Goal: Information Seeking & Learning: Check status

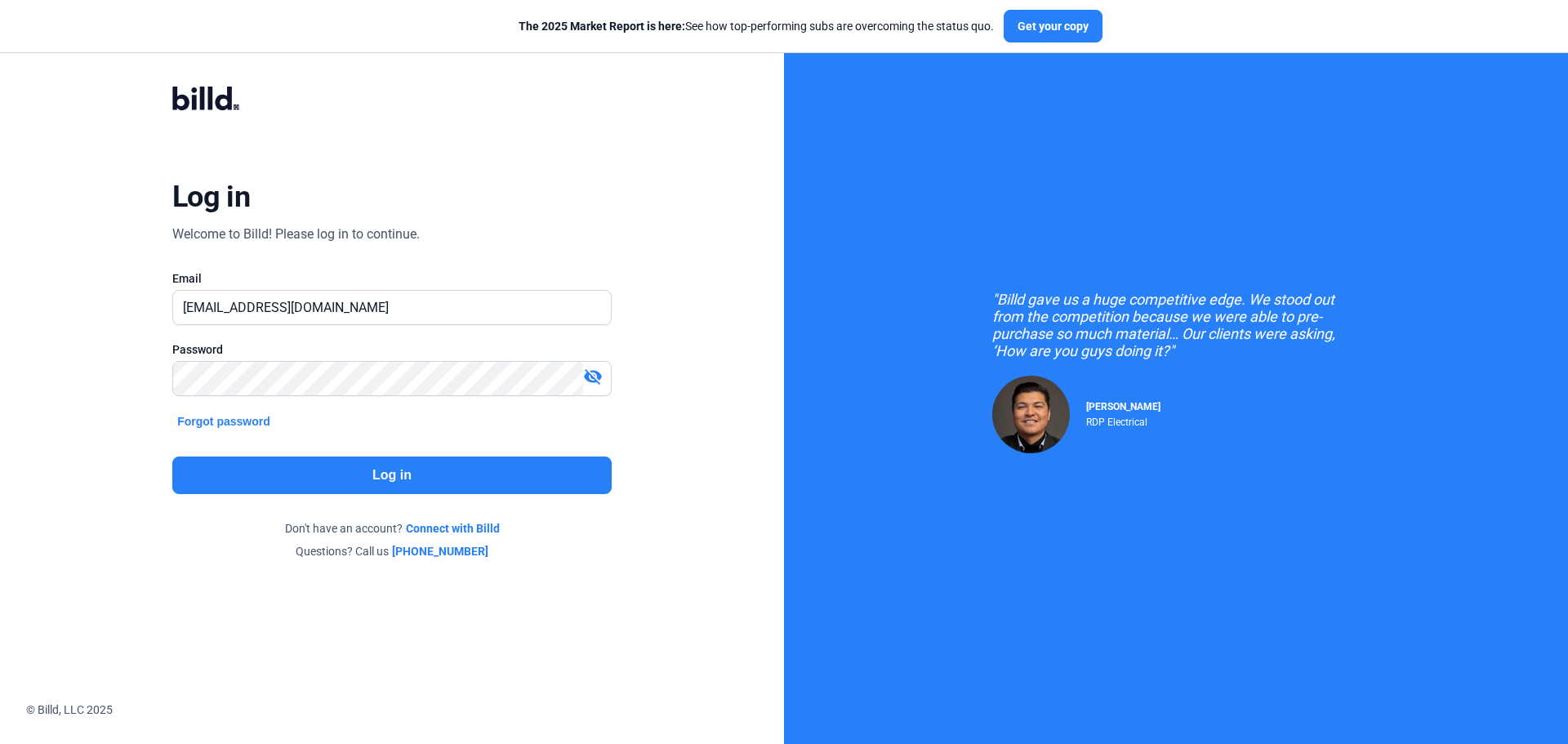
click at [379, 464] on button "Log in" at bounding box center [392, 476] width 440 height 38
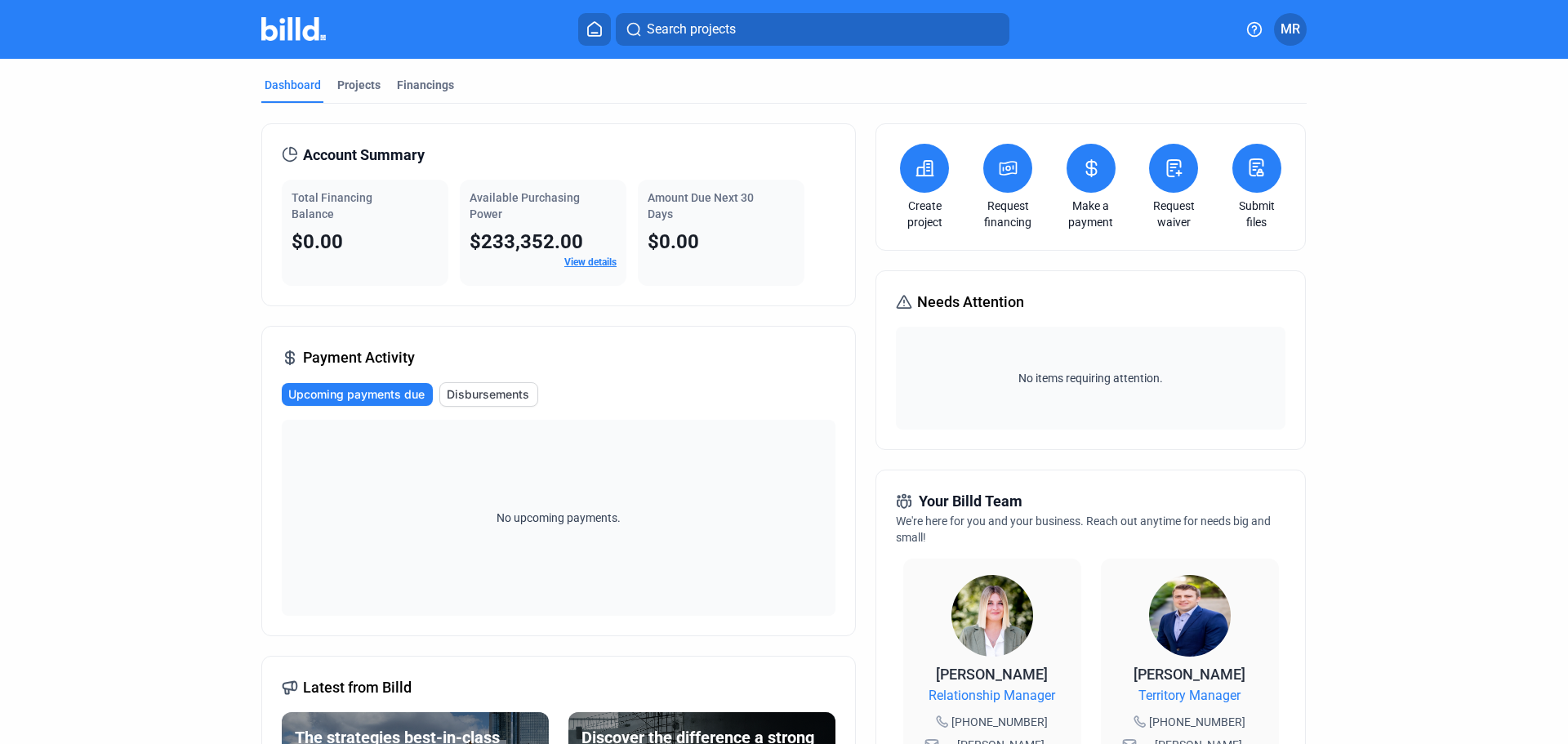
click at [584, 257] on link "View details" at bounding box center [590, 262] width 53 height 11
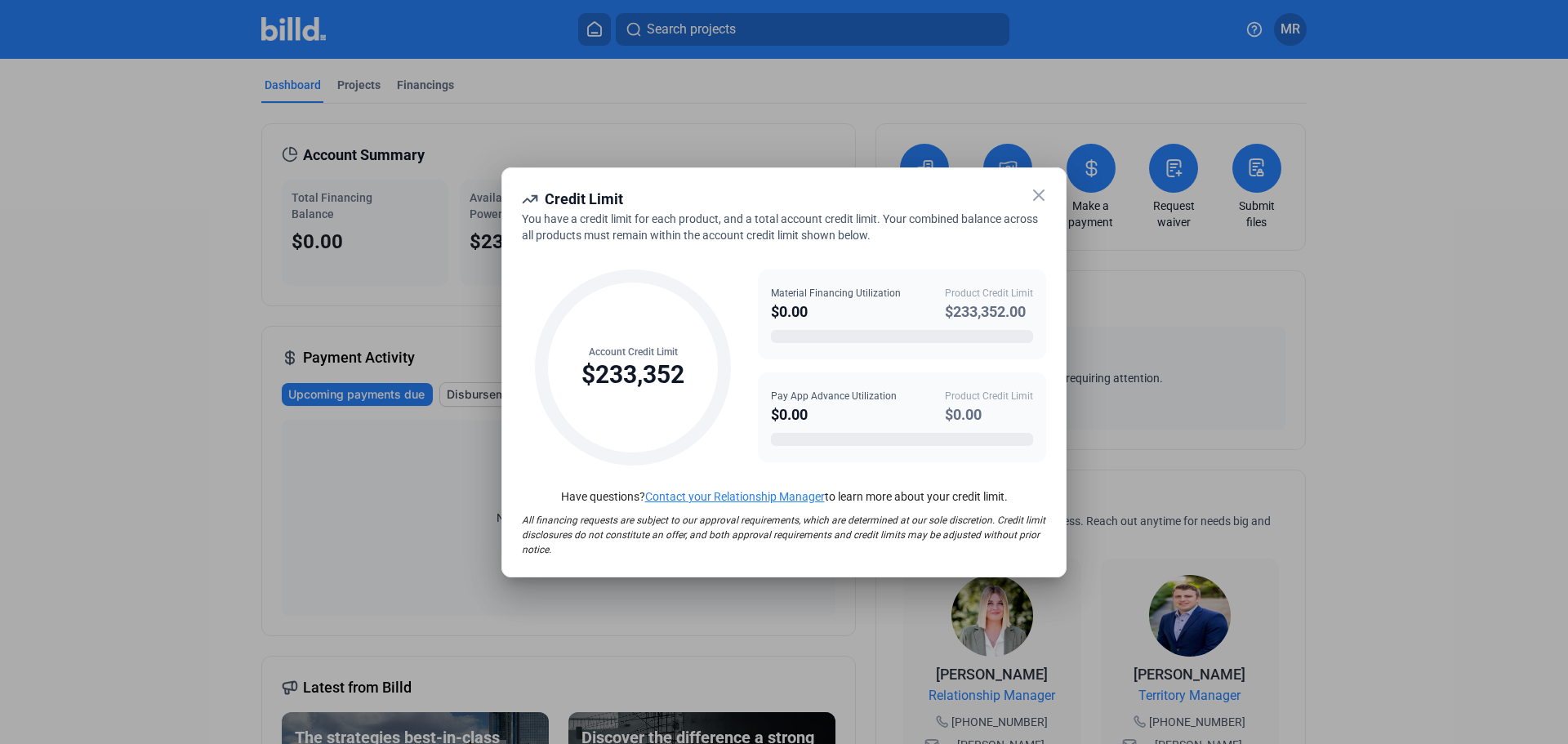
click at [1040, 199] on icon at bounding box center [1039, 195] width 20 height 20
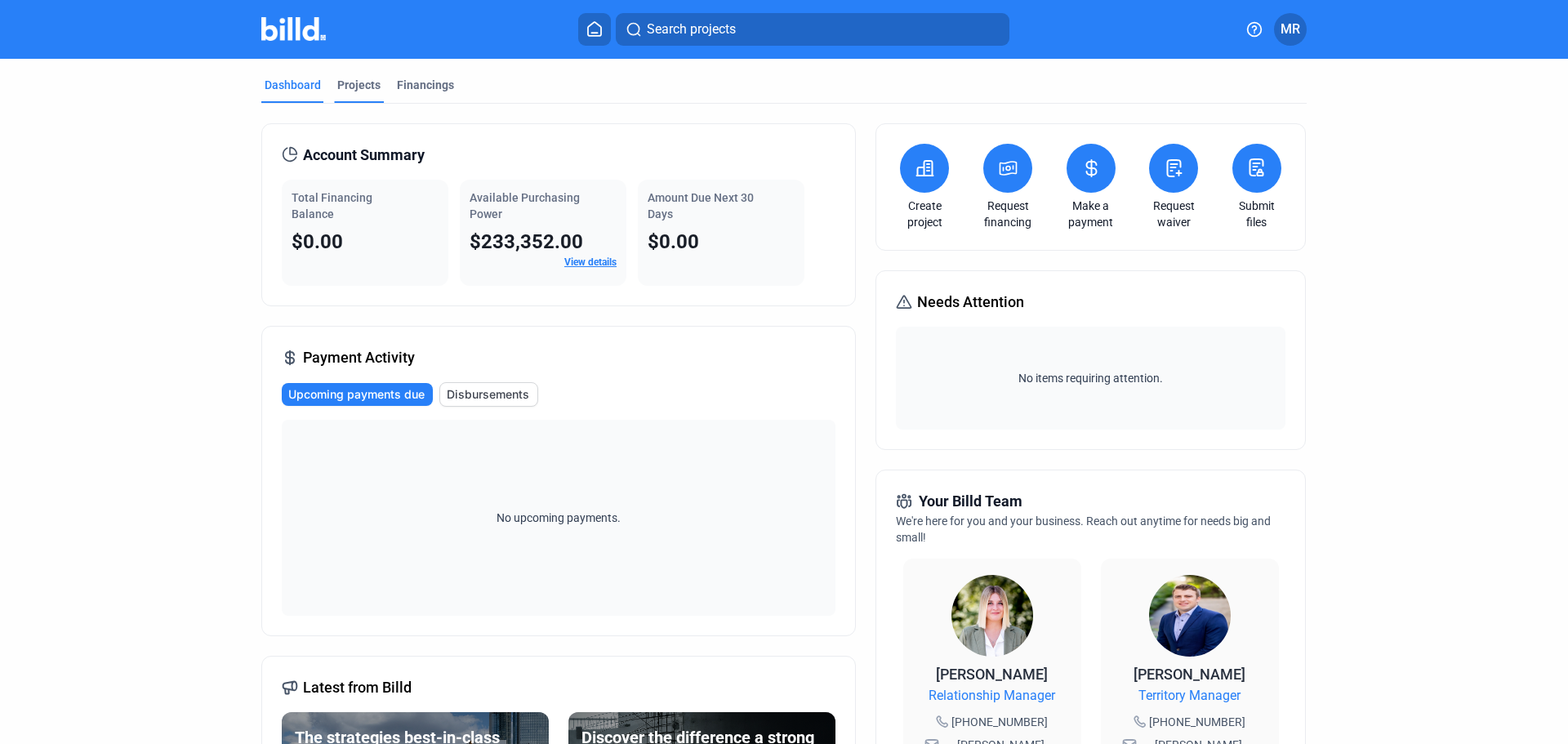
click at [358, 83] on div "Projects" at bounding box center [359, 85] width 43 height 16
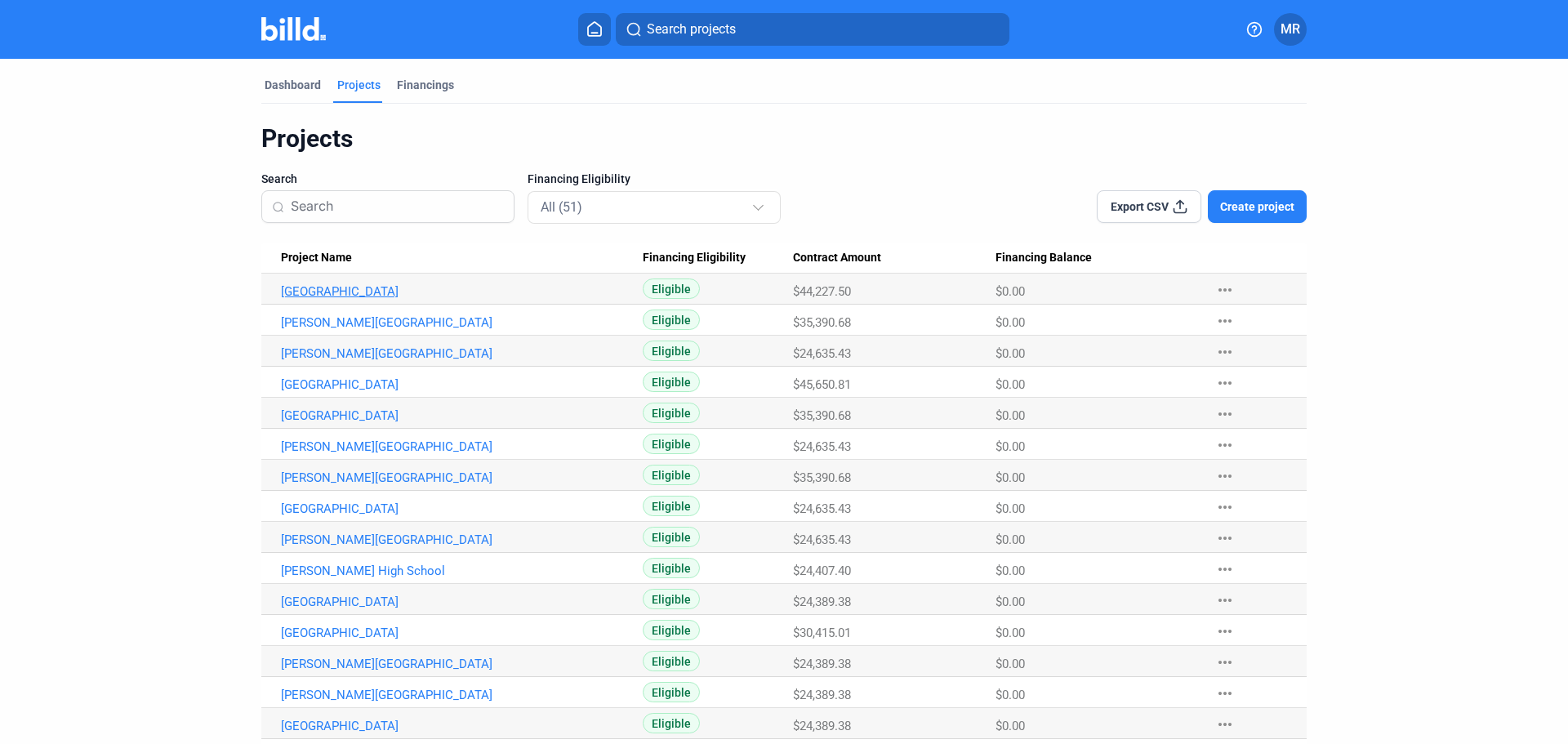
click at [367, 289] on link "[GEOGRAPHIC_DATA]" at bounding box center [461, 292] width 362 height 15
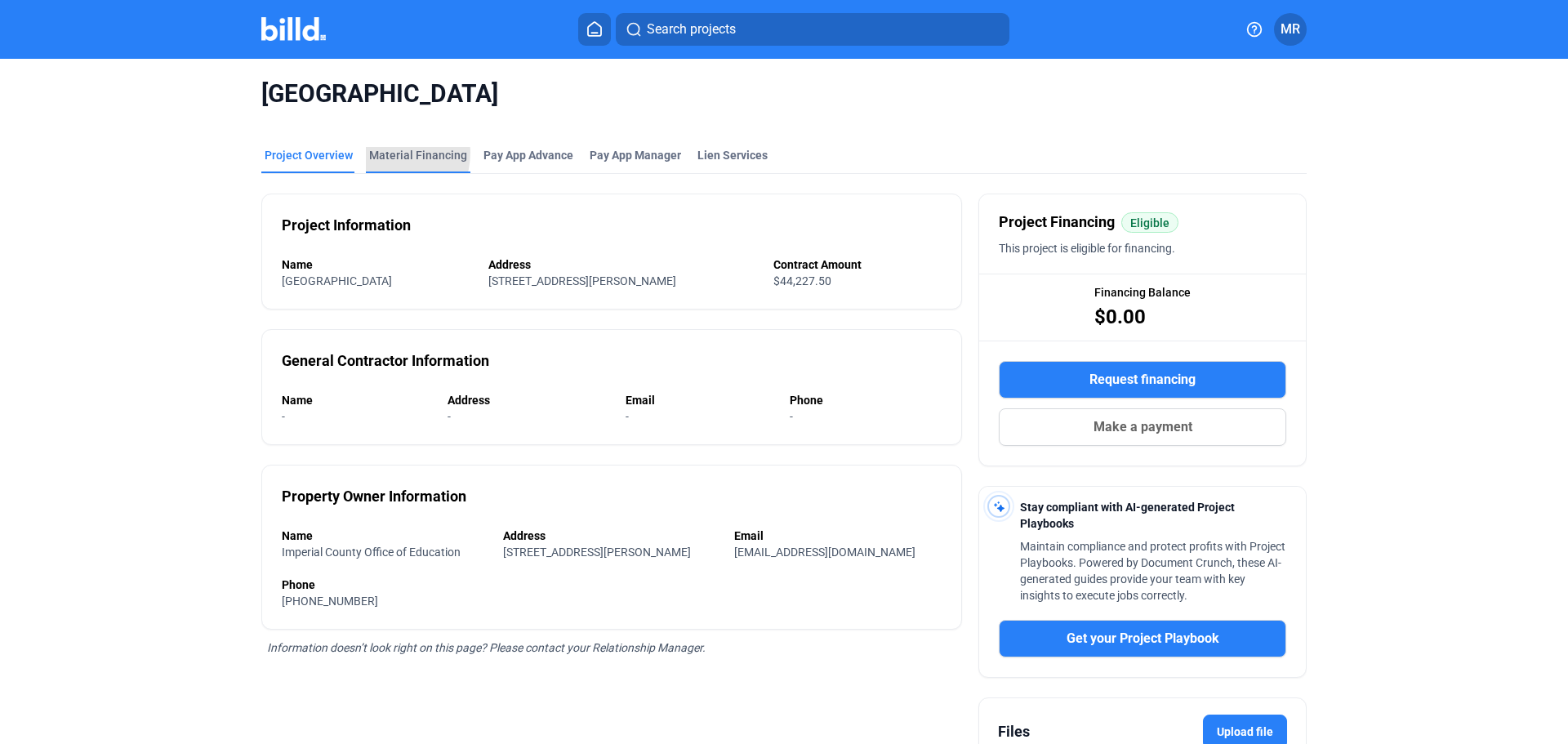
click at [375, 152] on div "Material Financing" at bounding box center [418, 154] width 98 height 16
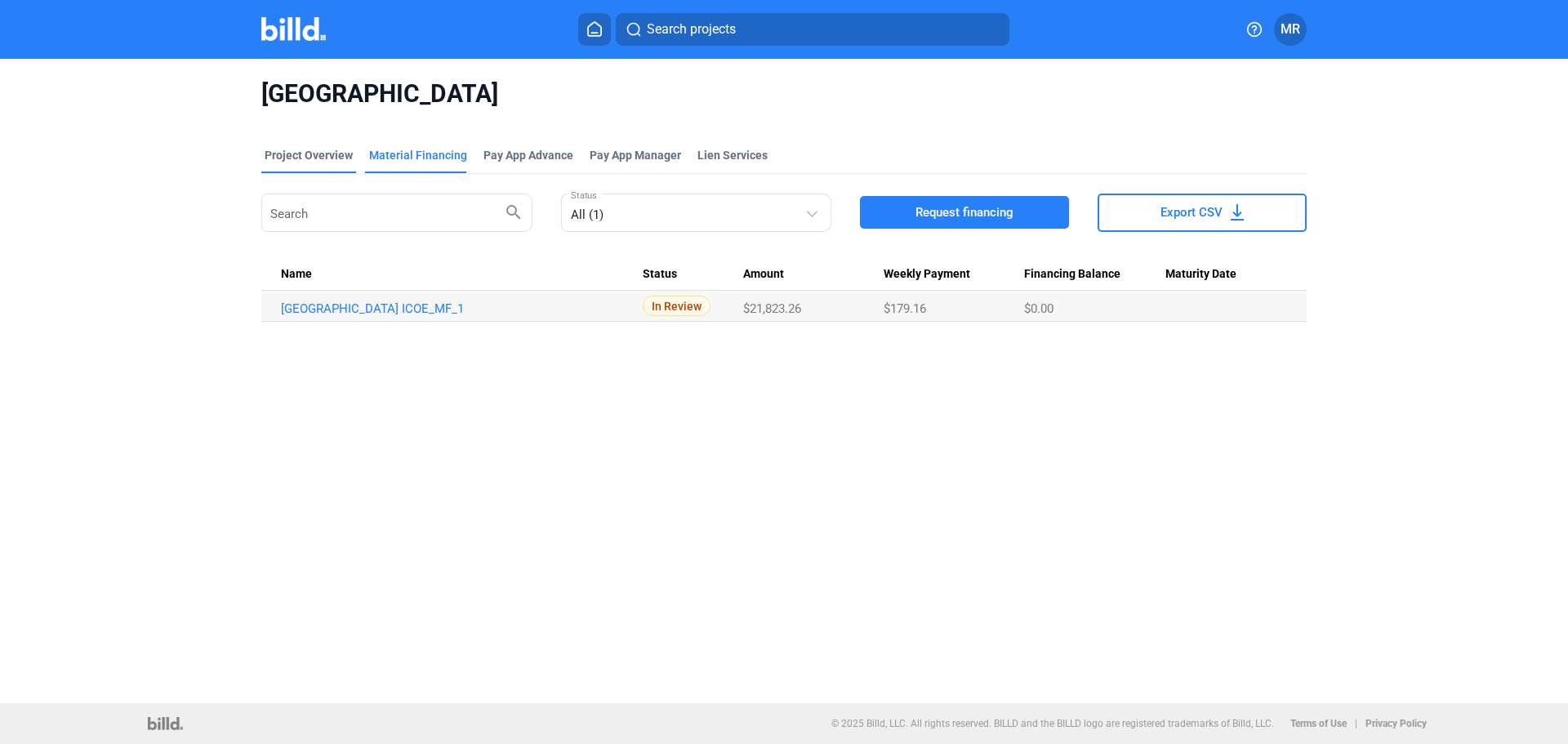
click at [294, 155] on div "Project Overview" at bounding box center [309, 154] width 89 height 16
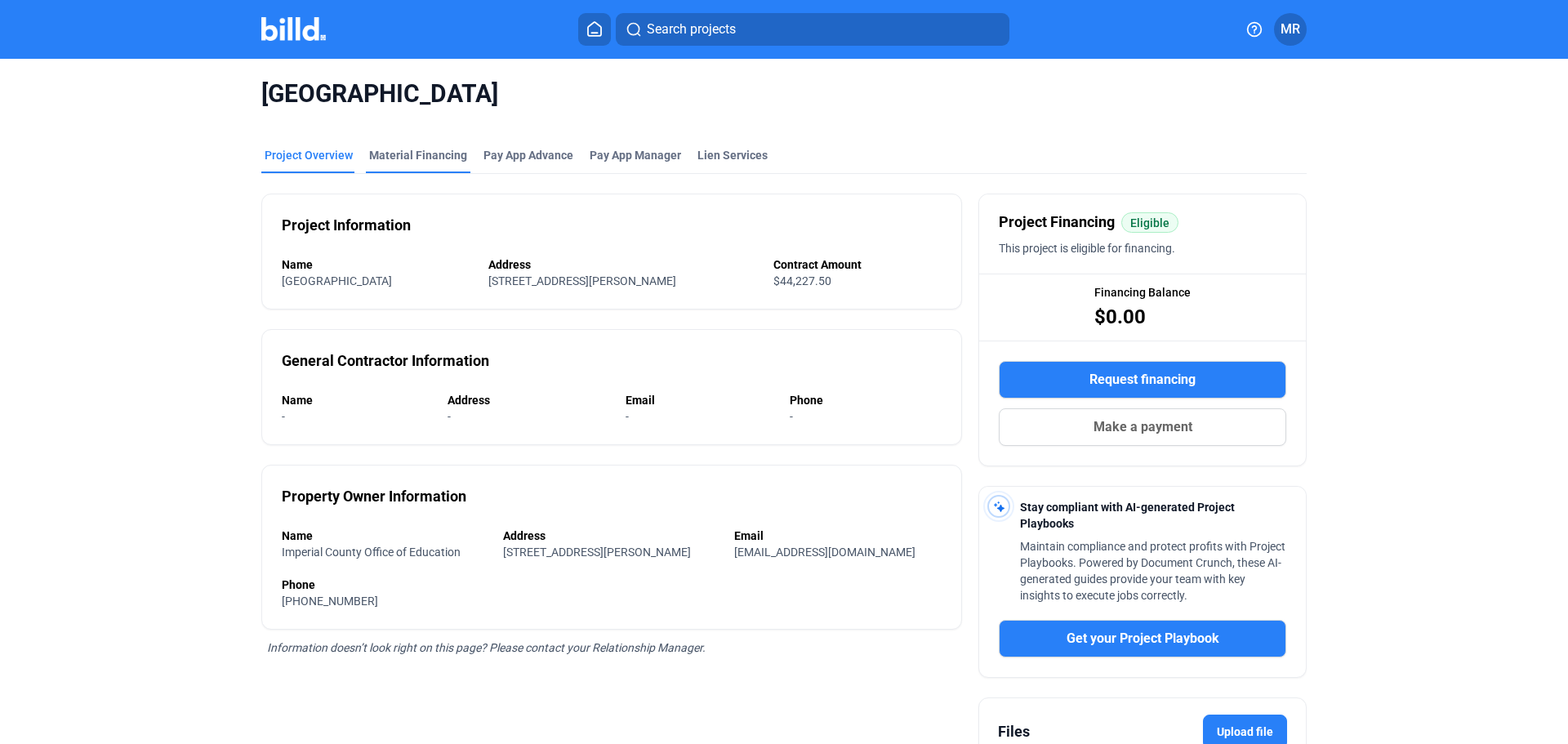
click at [412, 155] on div "Material Financing" at bounding box center [418, 154] width 98 height 16
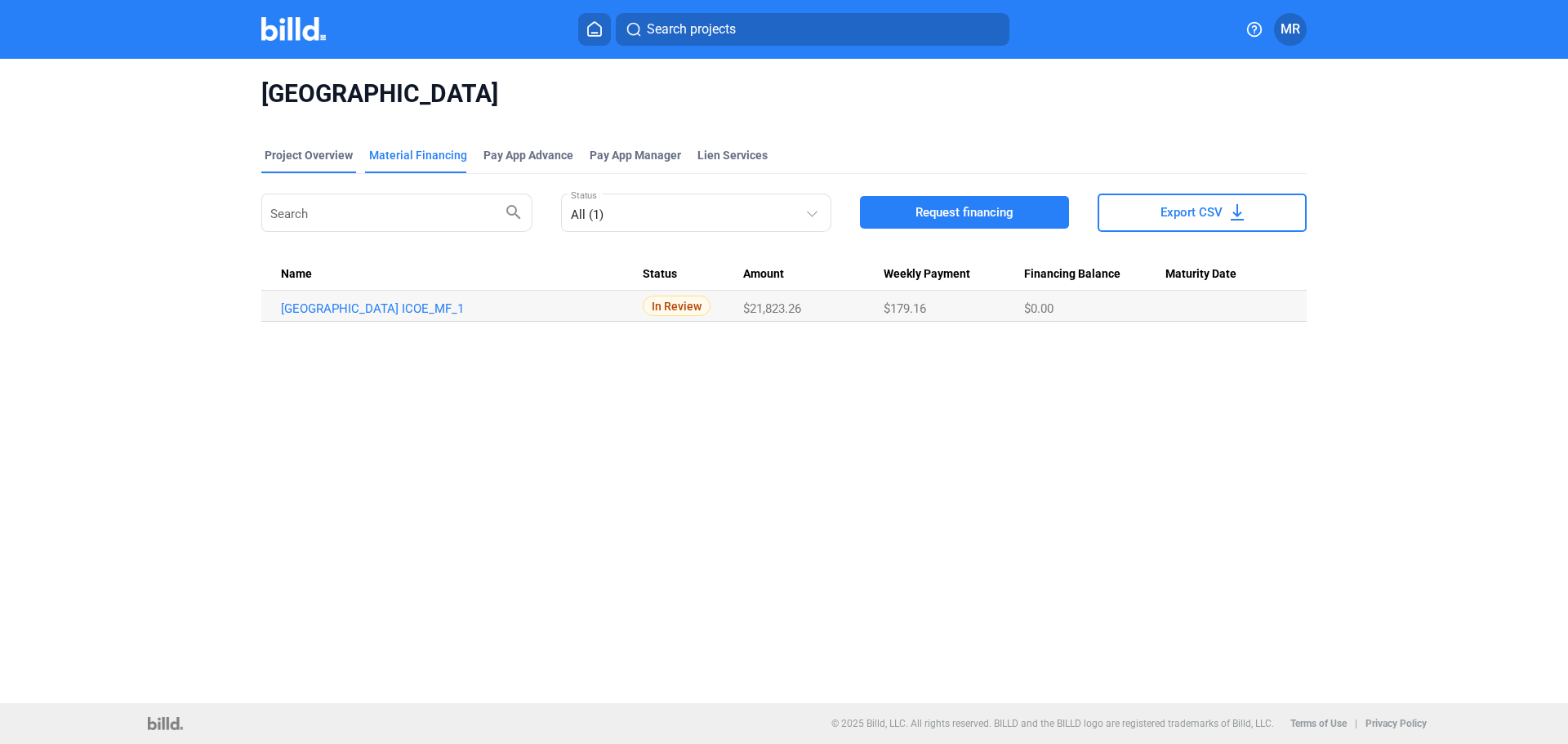
click at [296, 148] on div "Project Overview" at bounding box center [309, 154] width 89 height 16
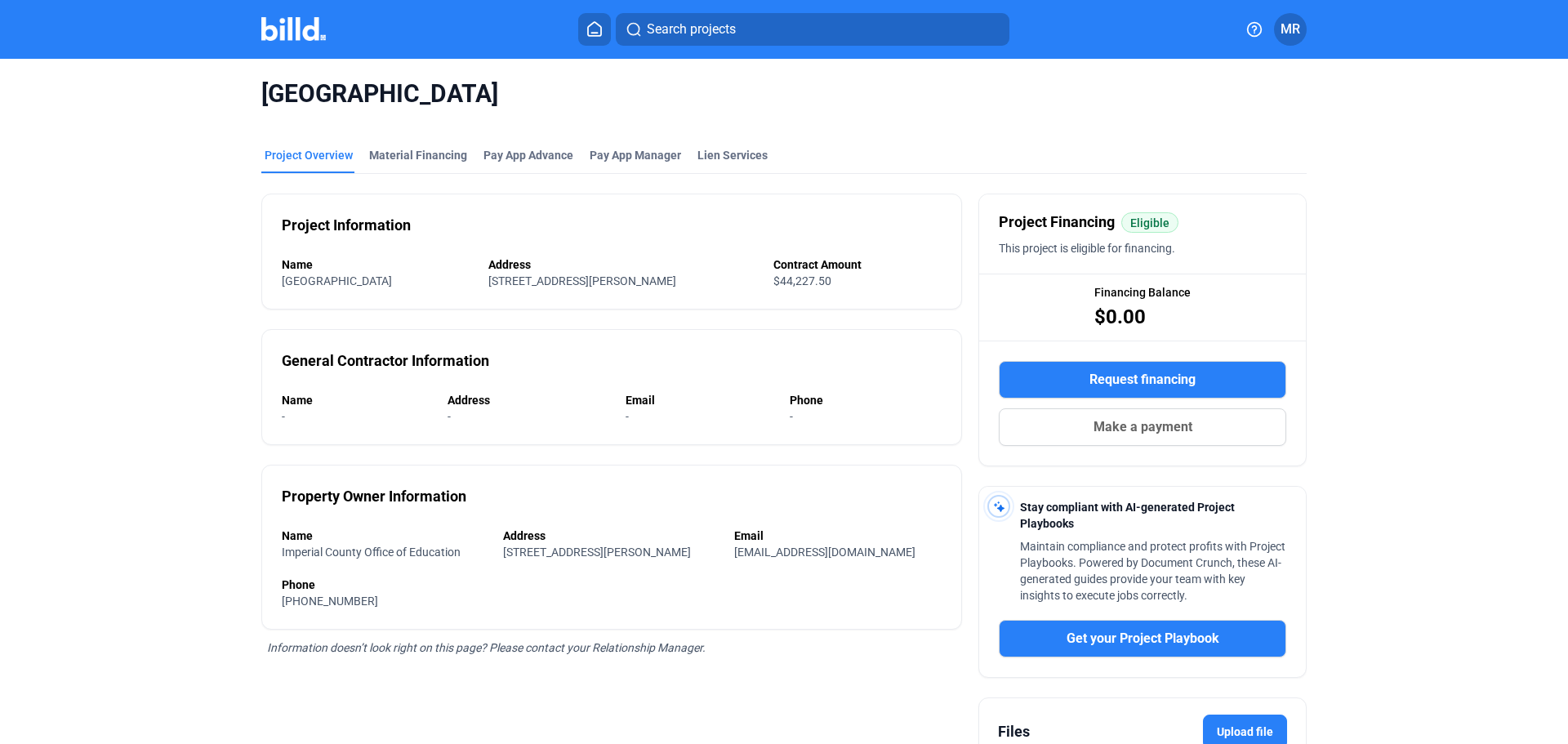
click at [299, 34] on img at bounding box center [294, 28] width 65 height 24
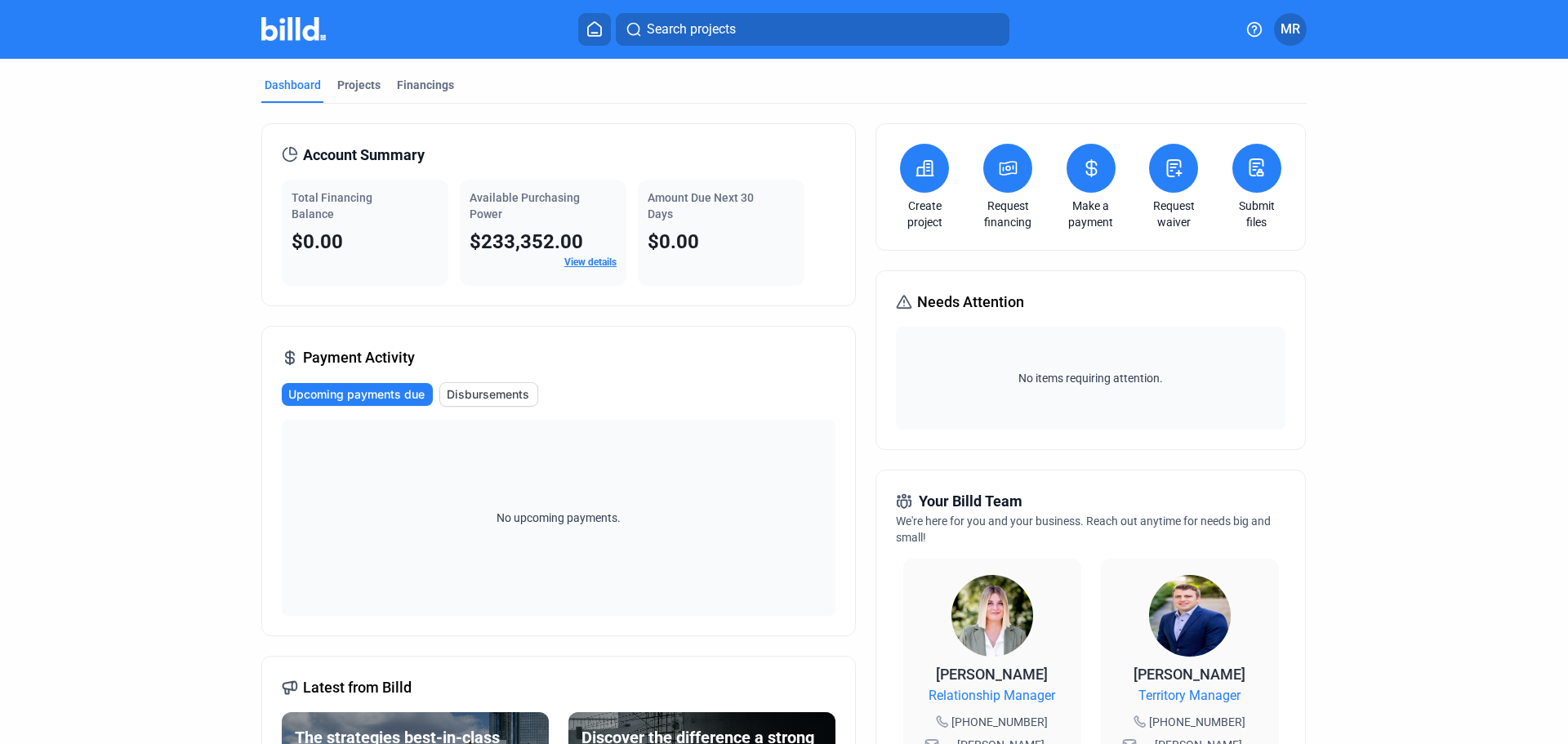
click at [592, 260] on link "View details" at bounding box center [590, 262] width 53 height 11
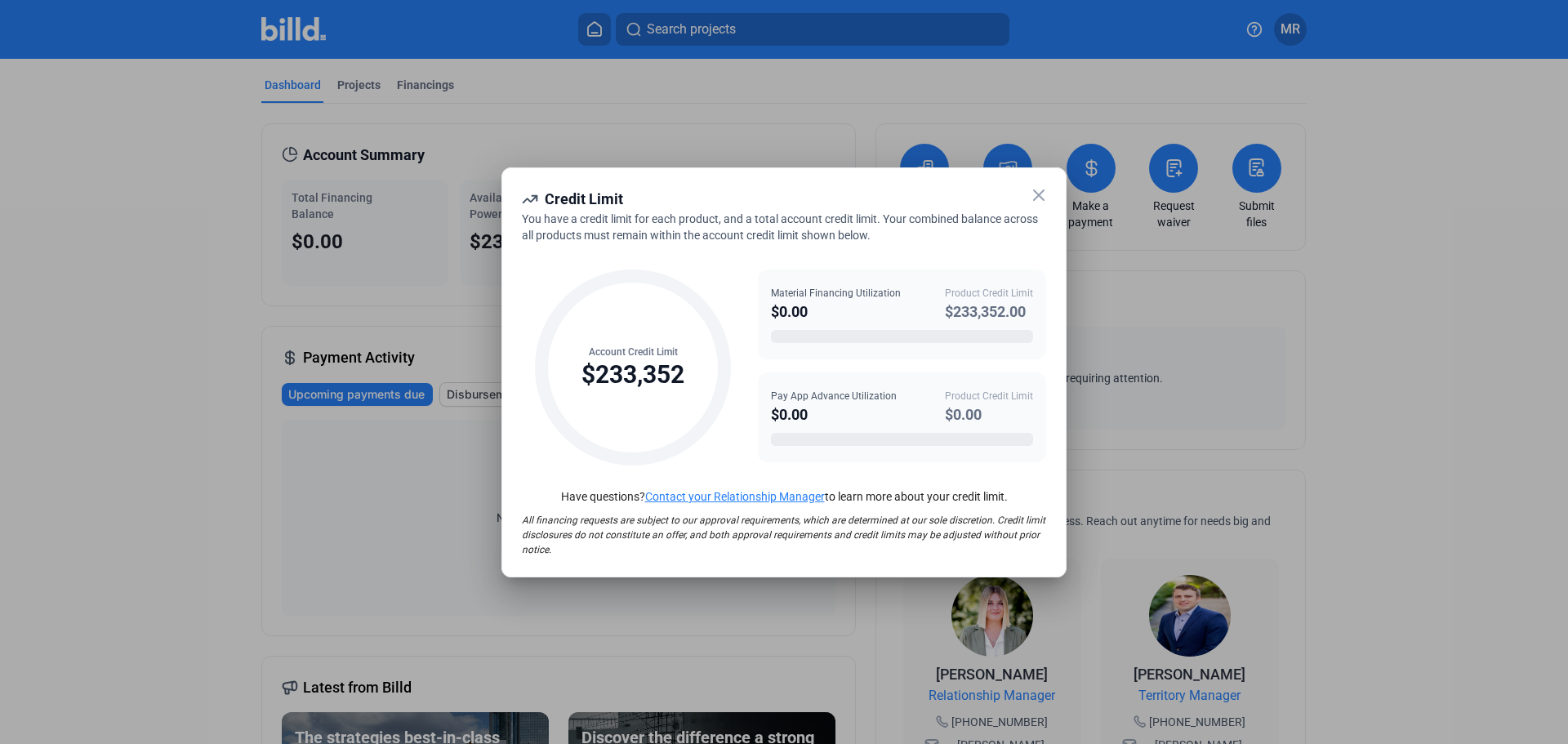
click at [1038, 199] on icon at bounding box center [1039, 195] width 20 height 20
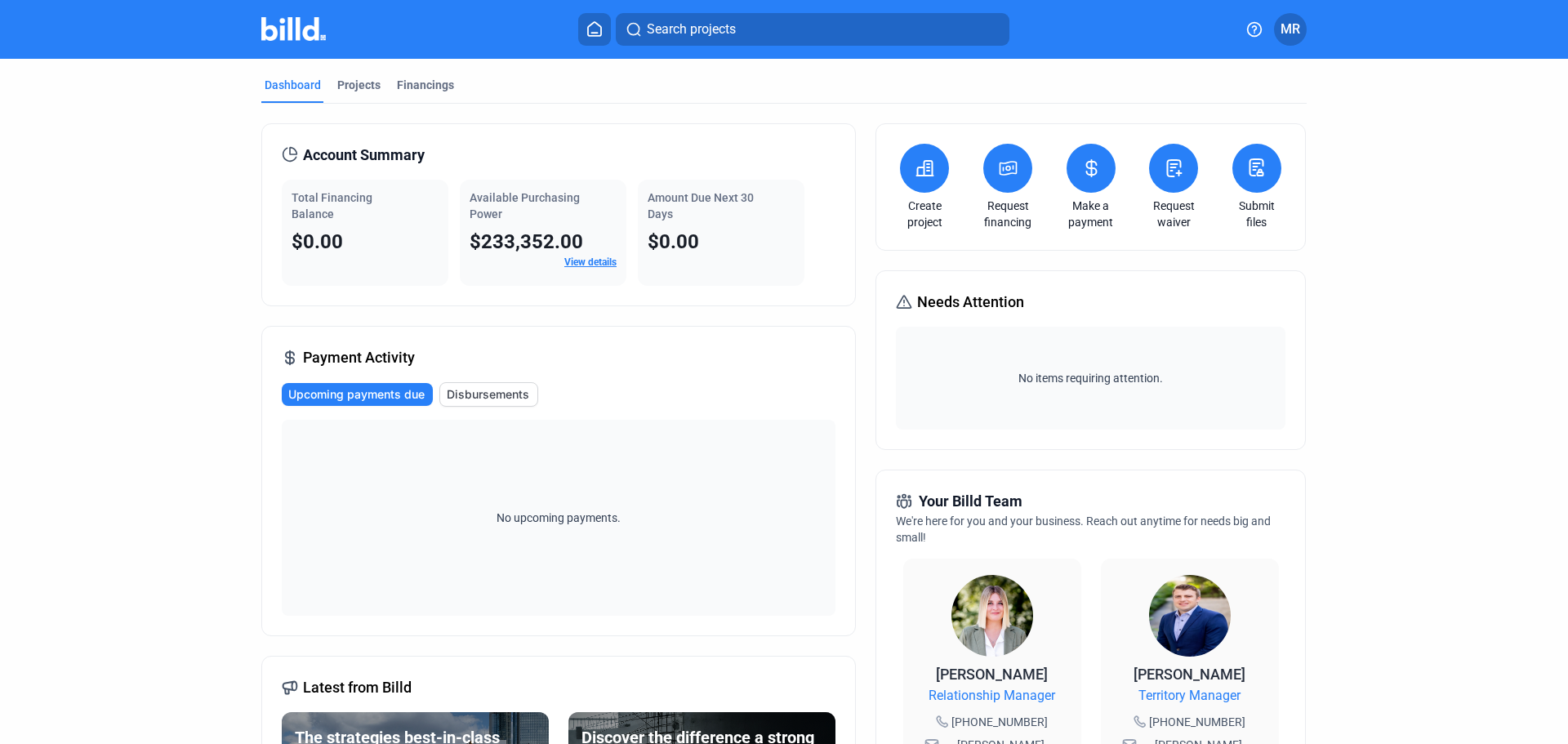
click at [1291, 24] on span "MR" at bounding box center [1290, 29] width 20 height 20
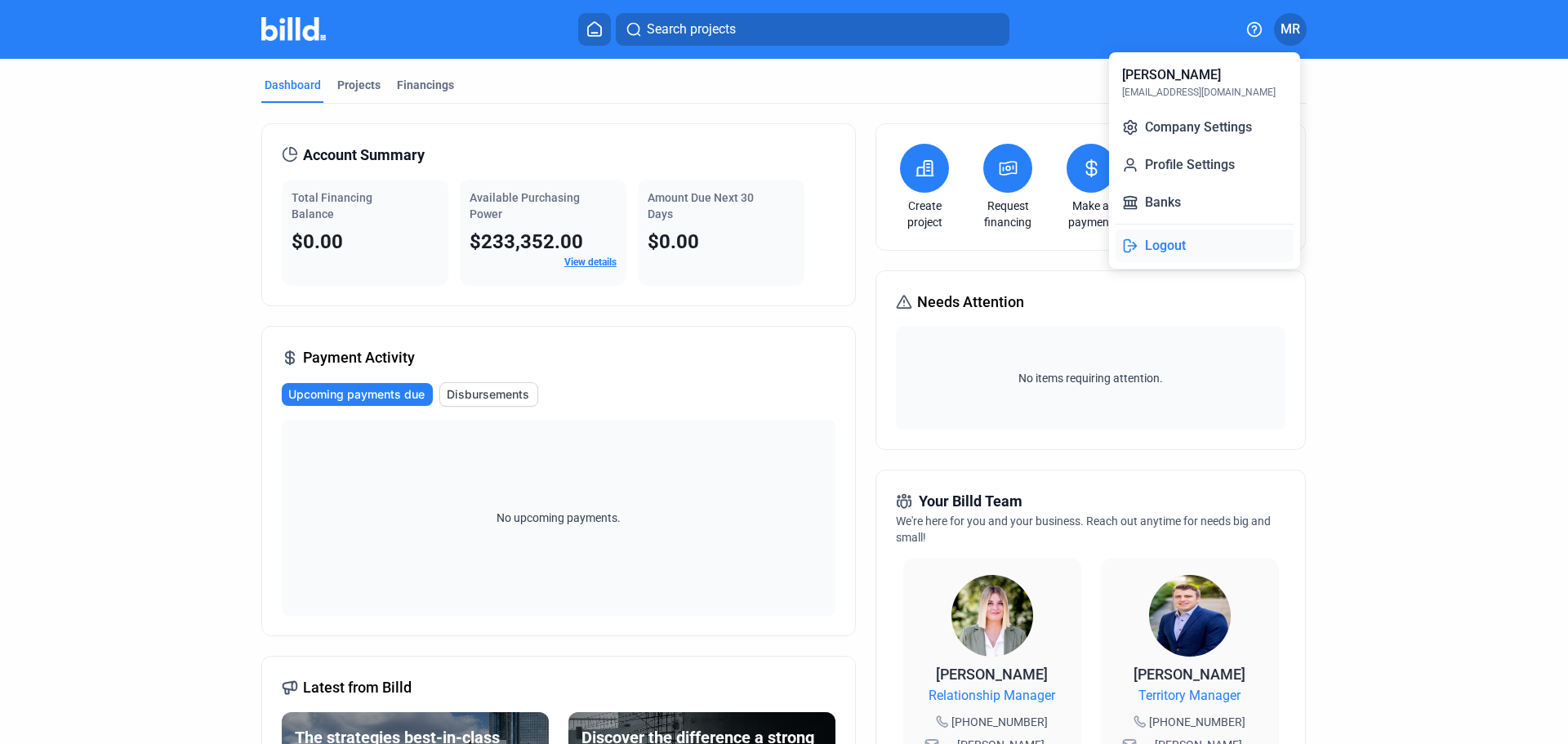
click at [1163, 241] on button "Logout" at bounding box center [1204, 246] width 178 height 33
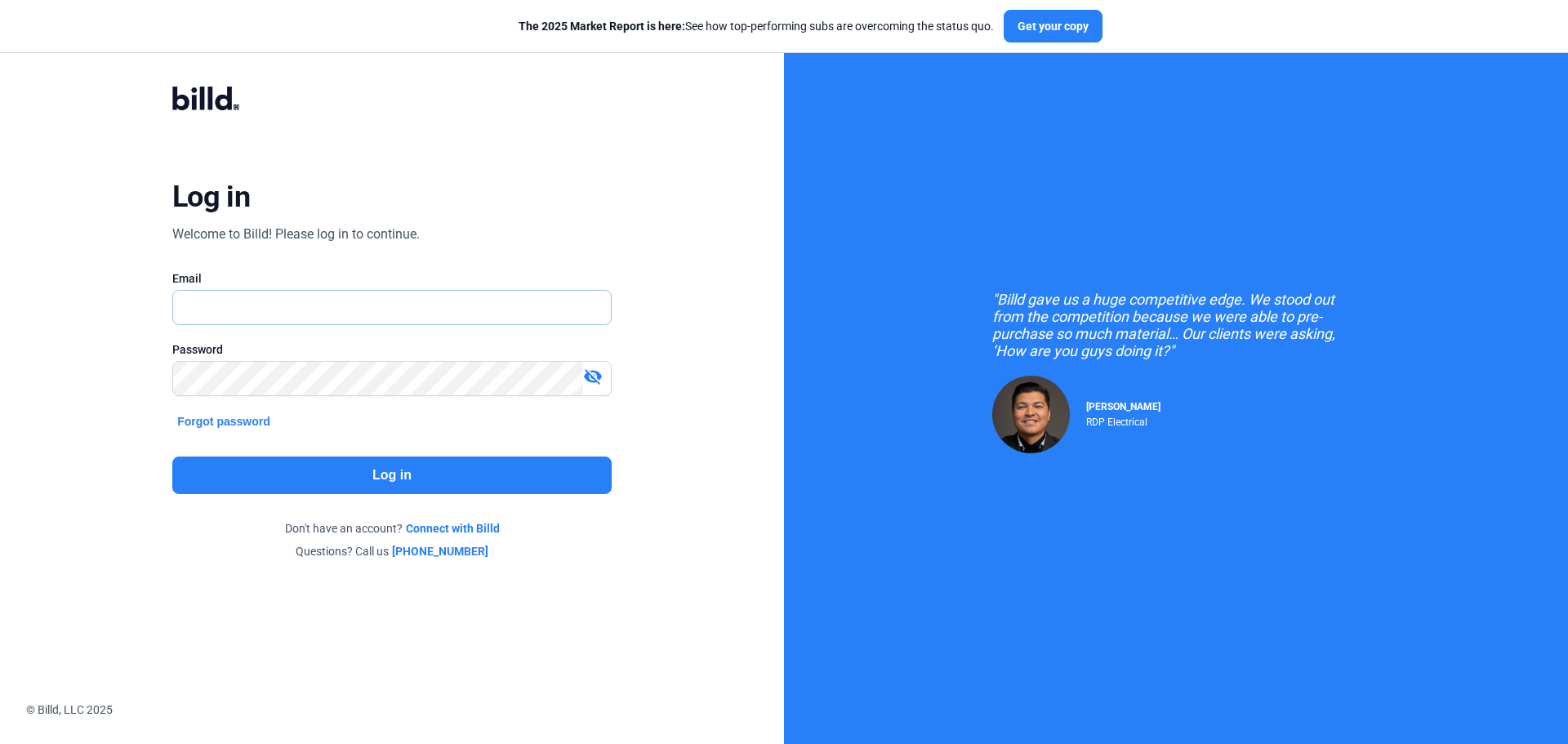
type input "[EMAIL_ADDRESS][DOMAIN_NAME]"
